Goal: Use online tool/utility

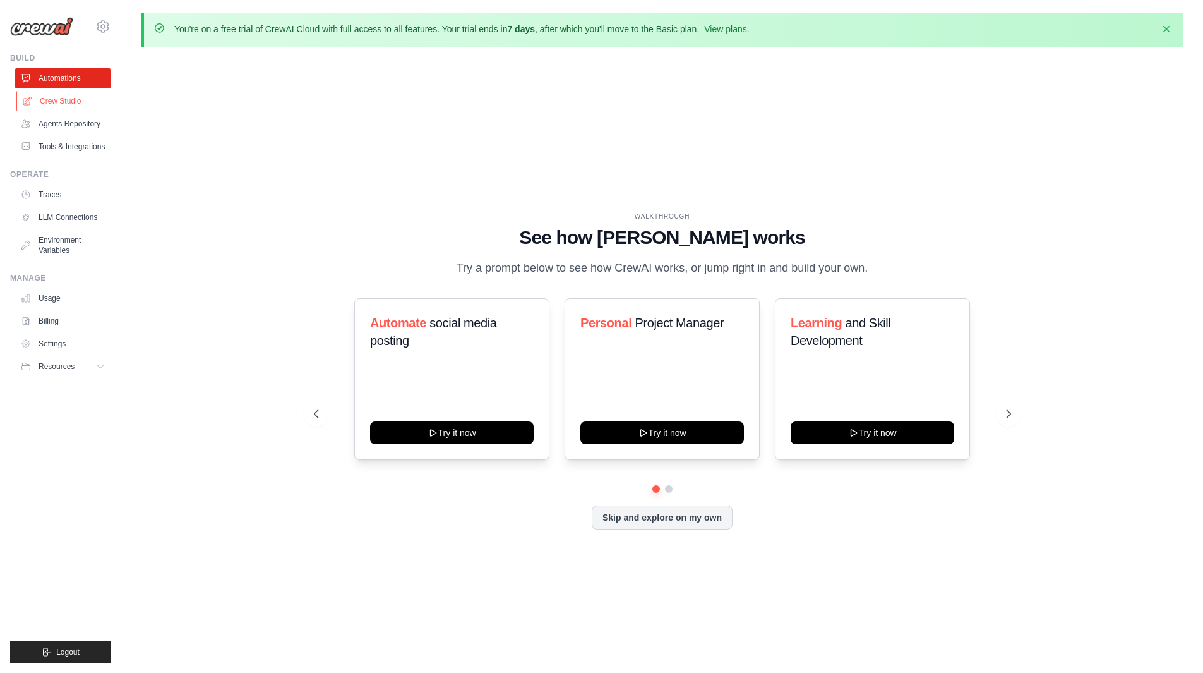
click at [48, 103] on link "Crew Studio" at bounding box center [63, 101] width 95 height 20
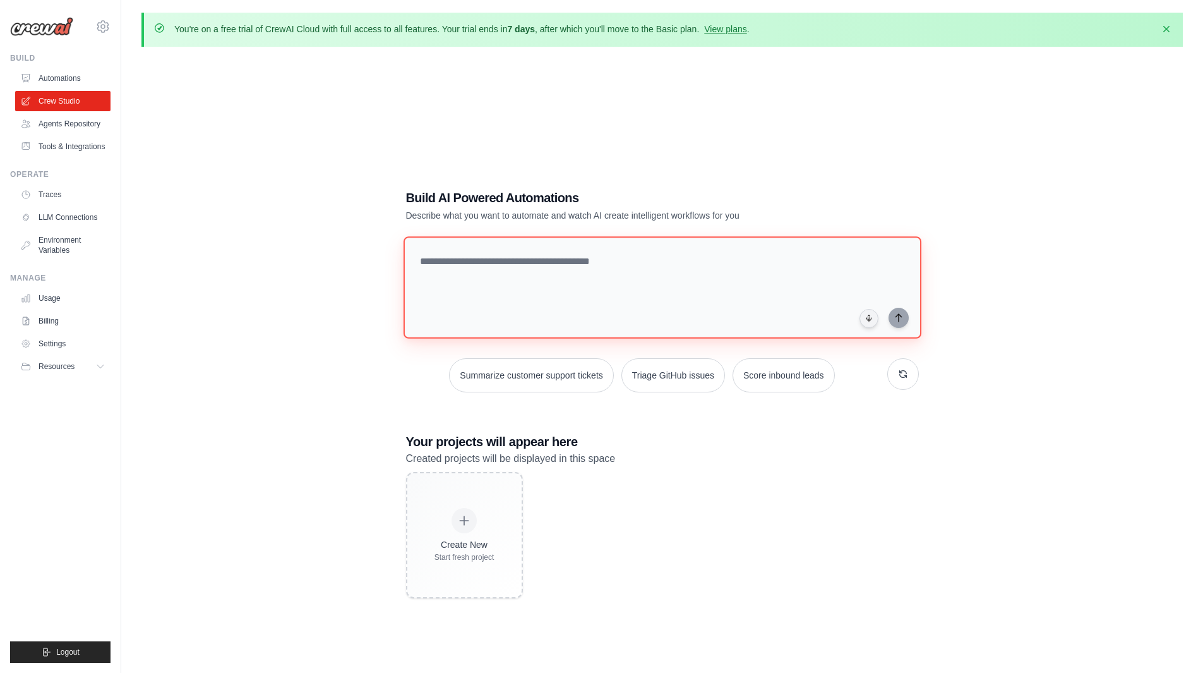
click at [553, 258] on textarea at bounding box center [662, 287] width 518 height 102
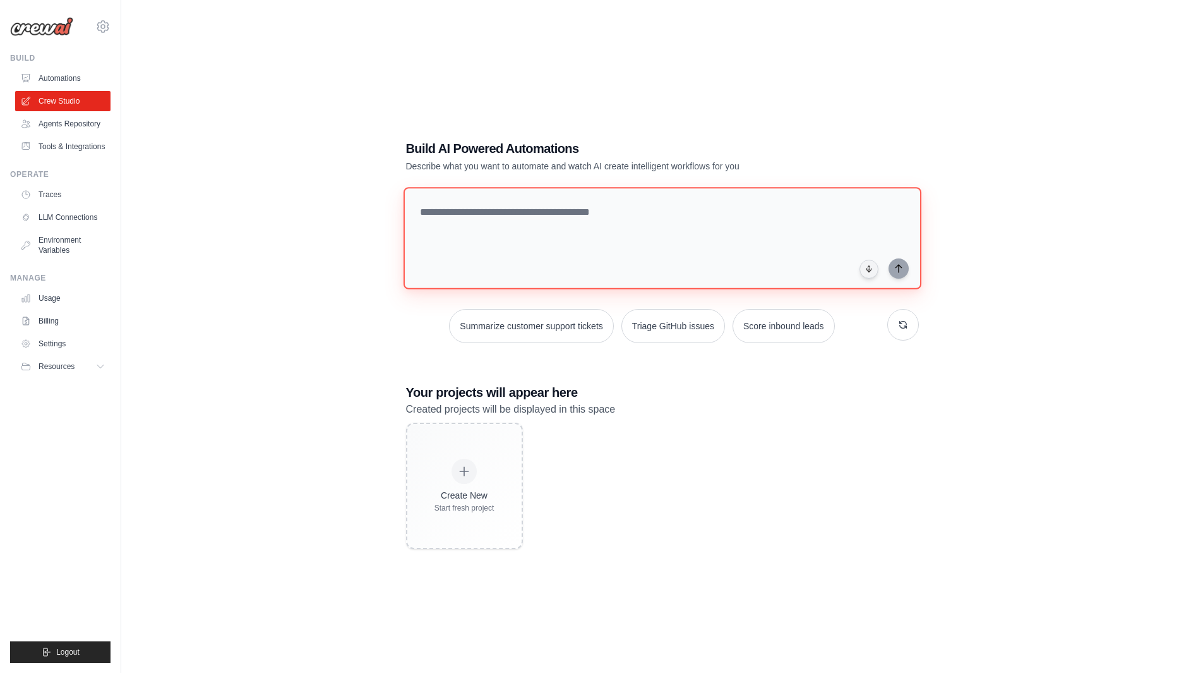
scroll to position [69, 0]
